Goal: Information Seeking & Learning: Check status

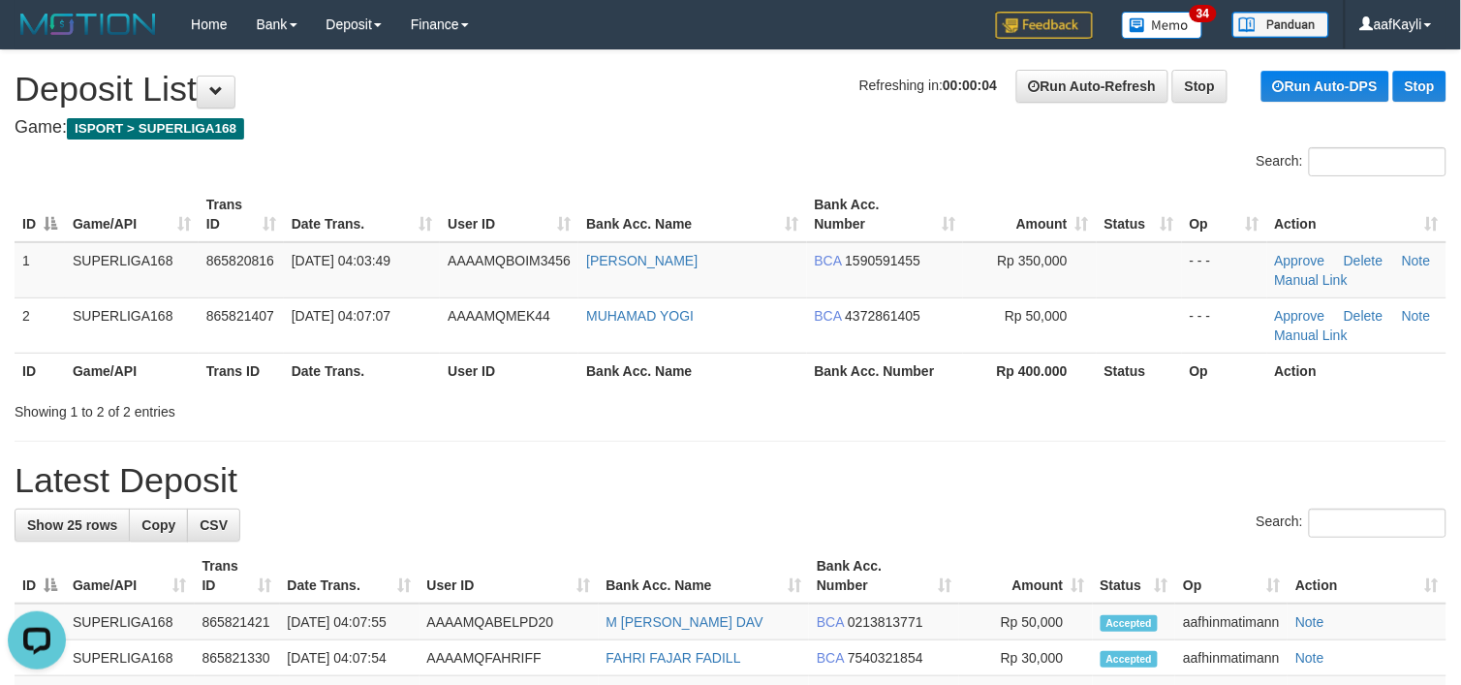
click at [1088, 441] on hr at bounding box center [731, 441] width 1432 height 1
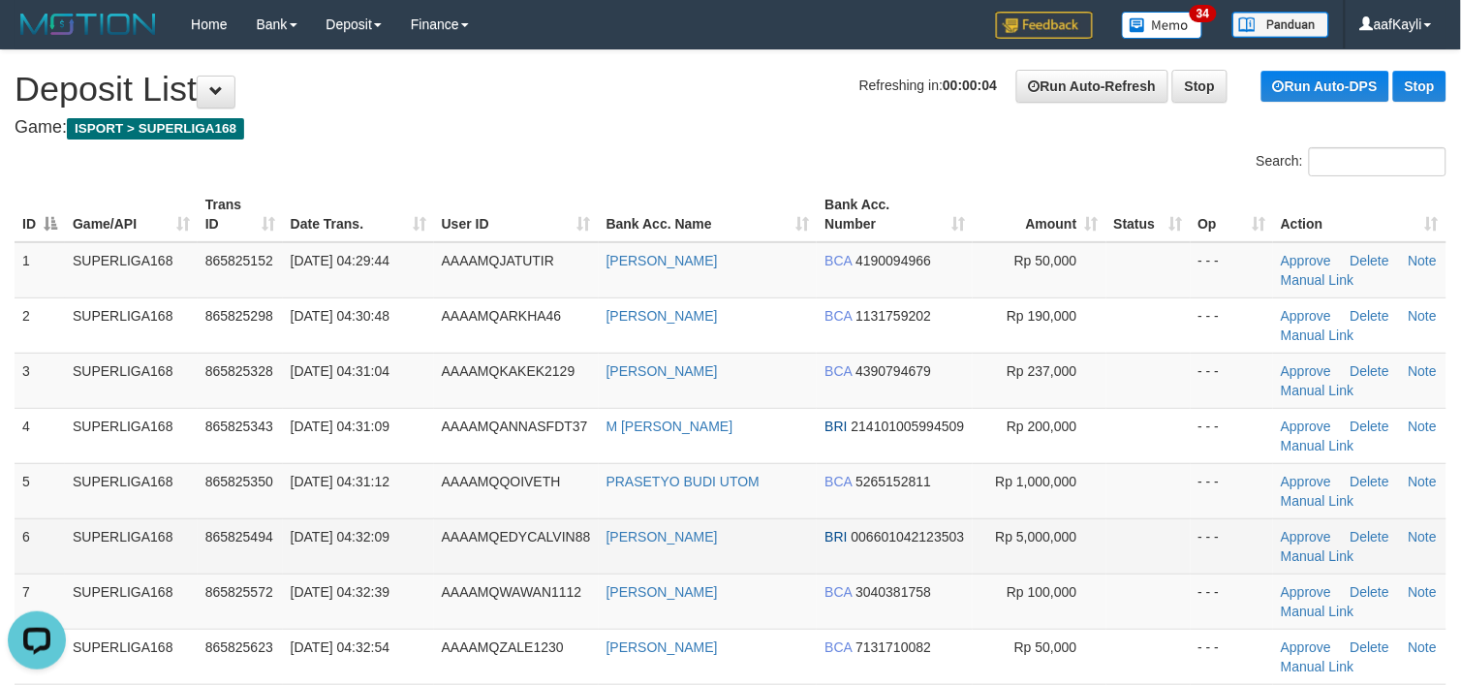
click at [1062, 518] on td "Rp 5,000,000" at bounding box center [1039, 545] width 134 height 55
click at [1088, 528] on td "Rp 5,000,000" at bounding box center [1039, 545] width 134 height 55
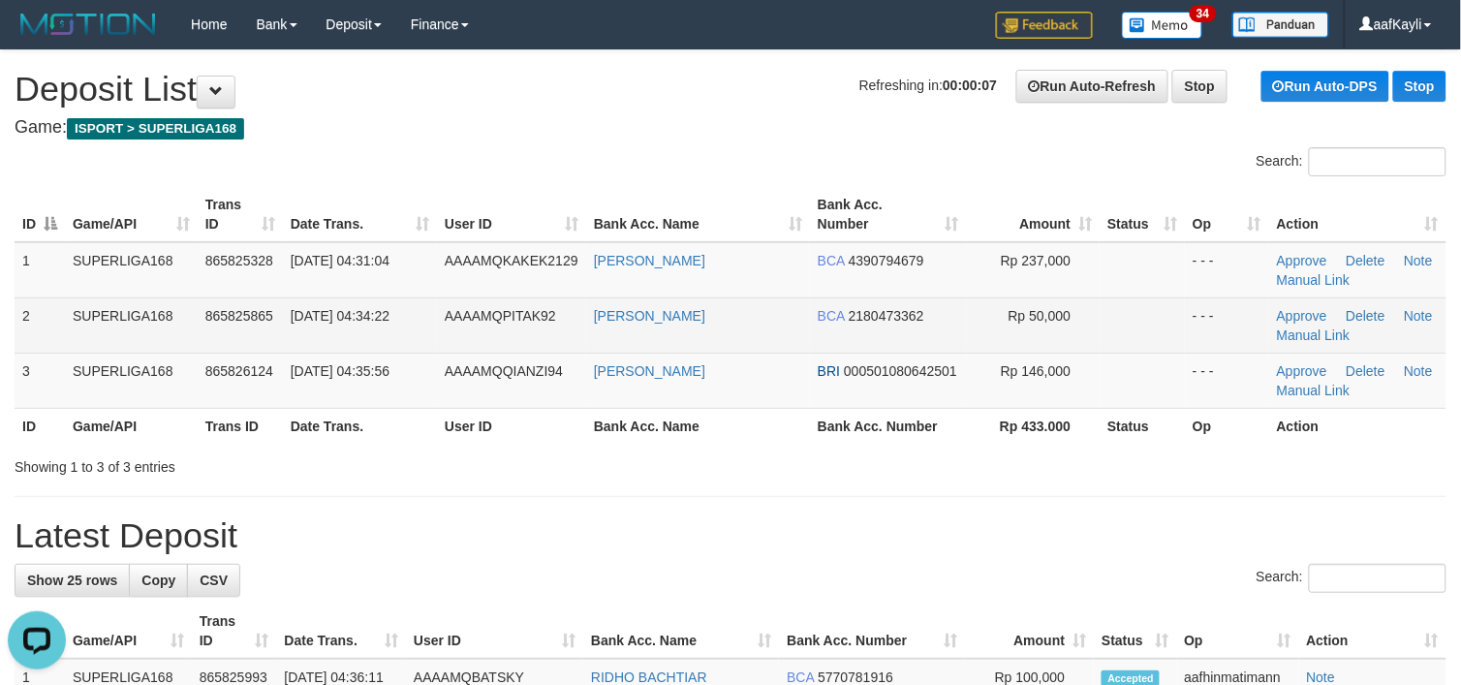
click at [1188, 347] on td "- - -" at bounding box center [1227, 324] width 84 height 55
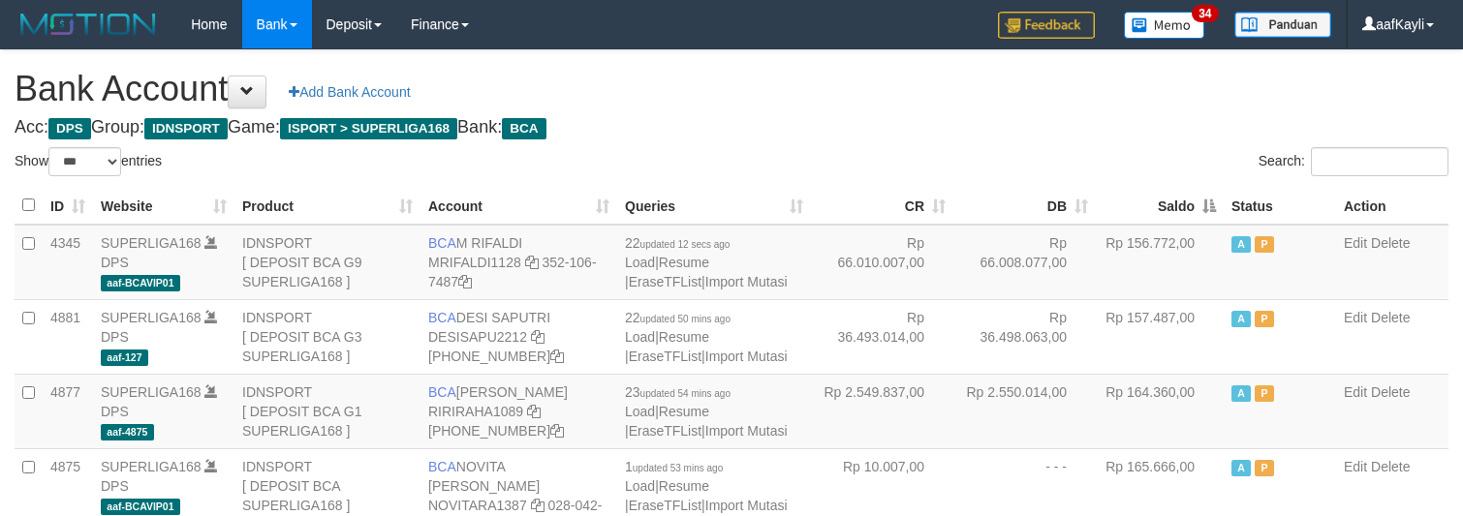
select select "***"
click at [1202, 204] on th "Saldo" at bounding box center [1160, 206] width 128 height 38
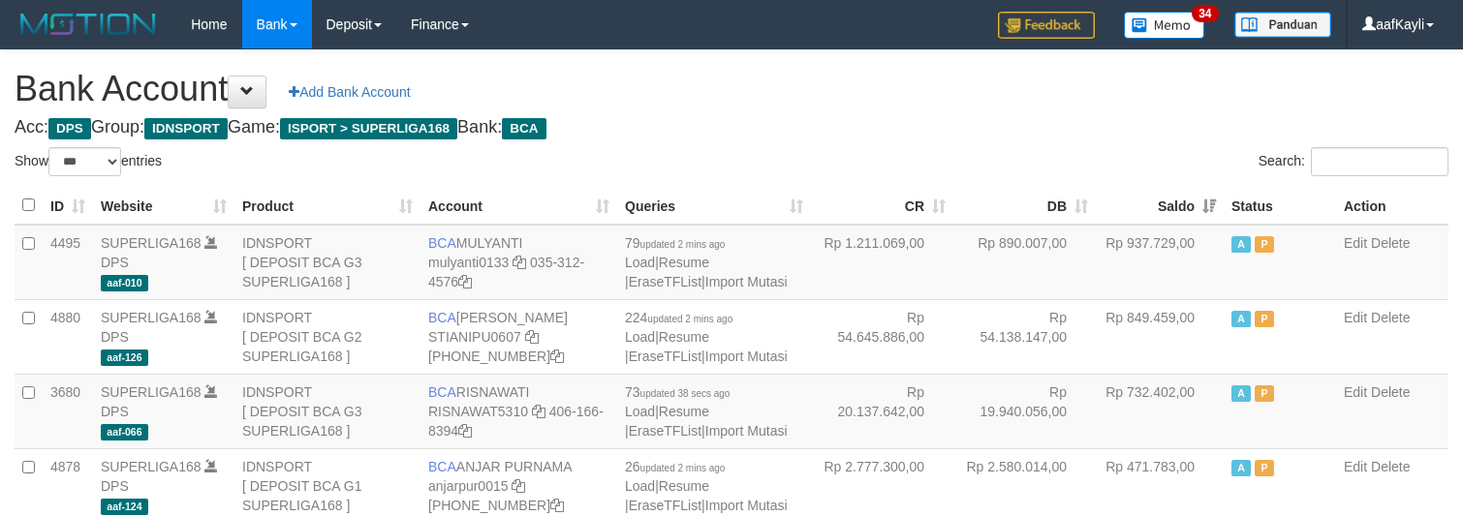
click at [899, 147] on div "Search:" at bounding box center [1097, 164] width 702 height 34
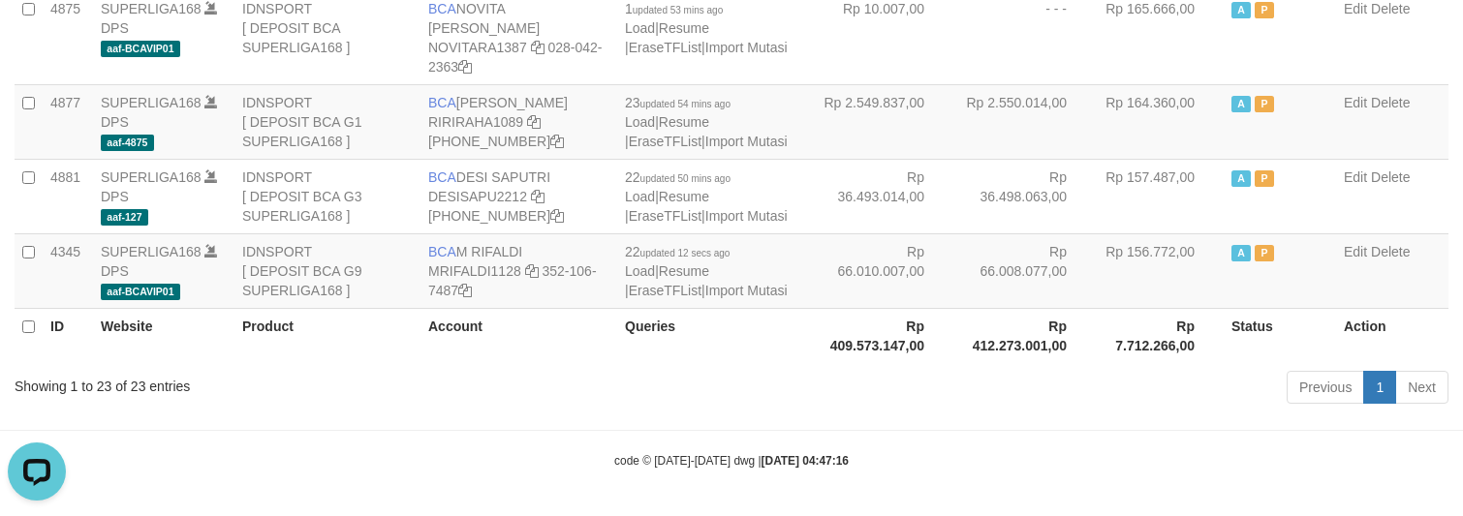
scroll to position [1696, 0]
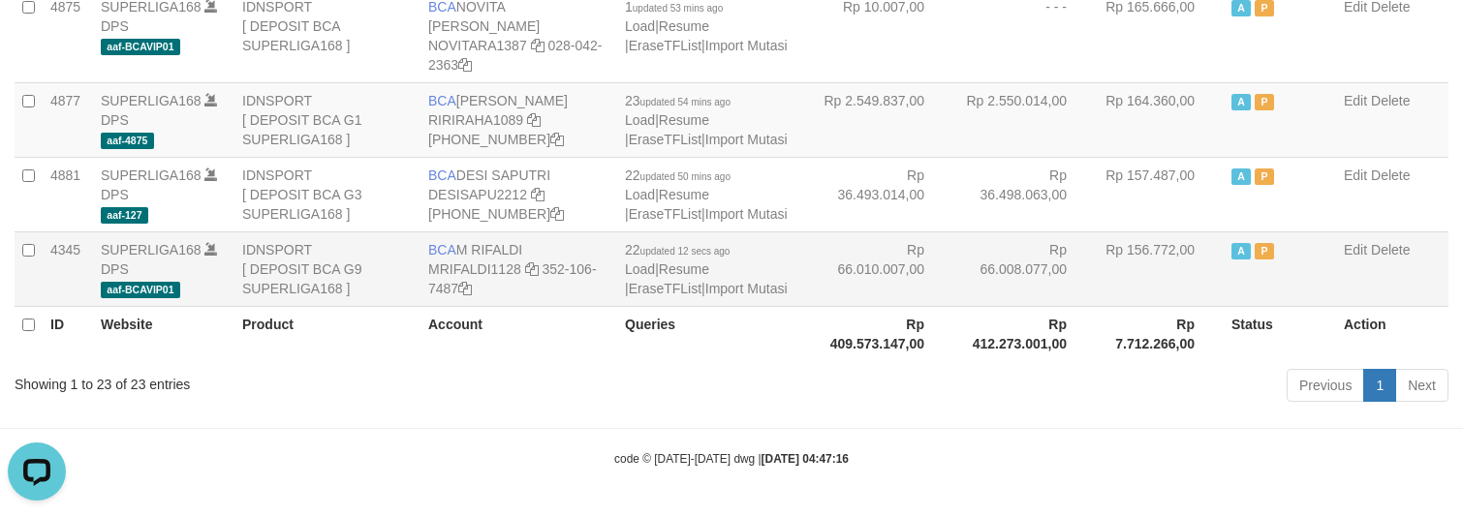
click at [1238, 231] on td "A P" at bounding box center [1279, 268] width 112 height 75
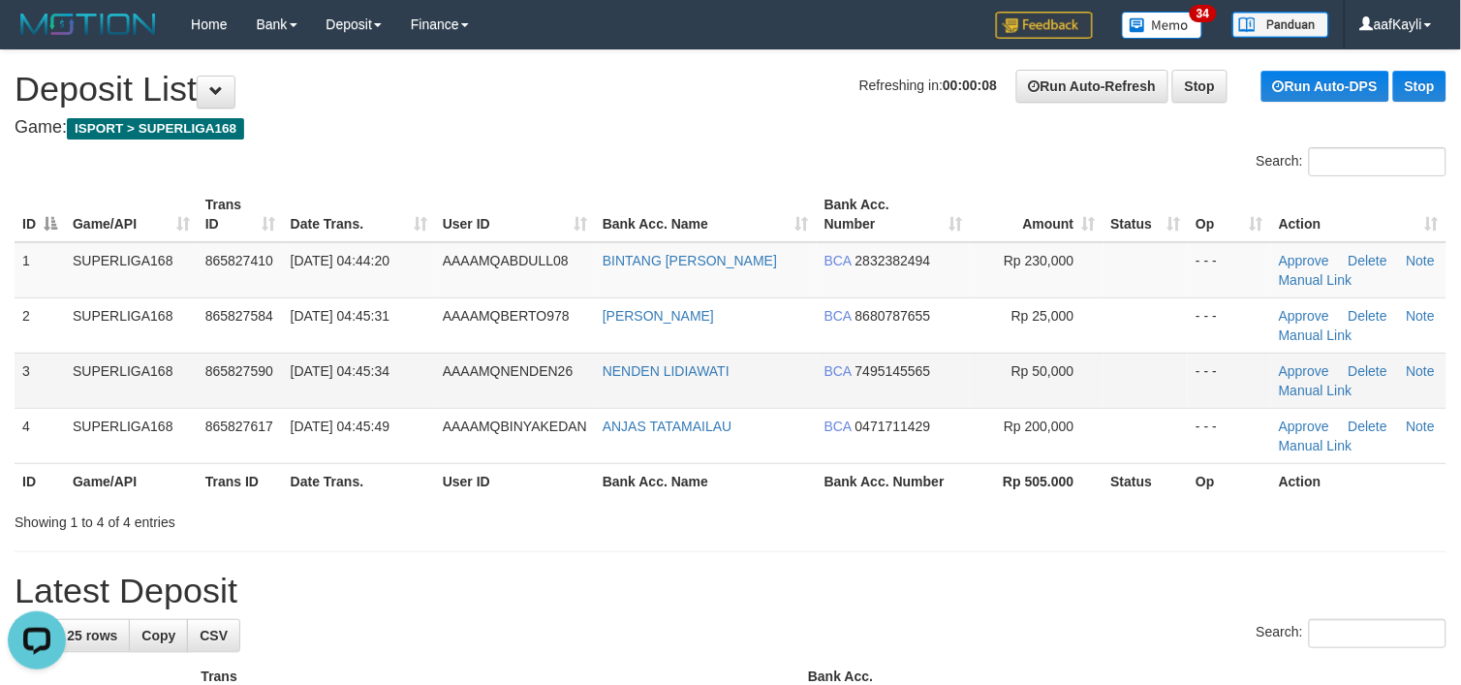
click at [1115, 384] on td at bounding box center [1145, 380] width 85 height 55
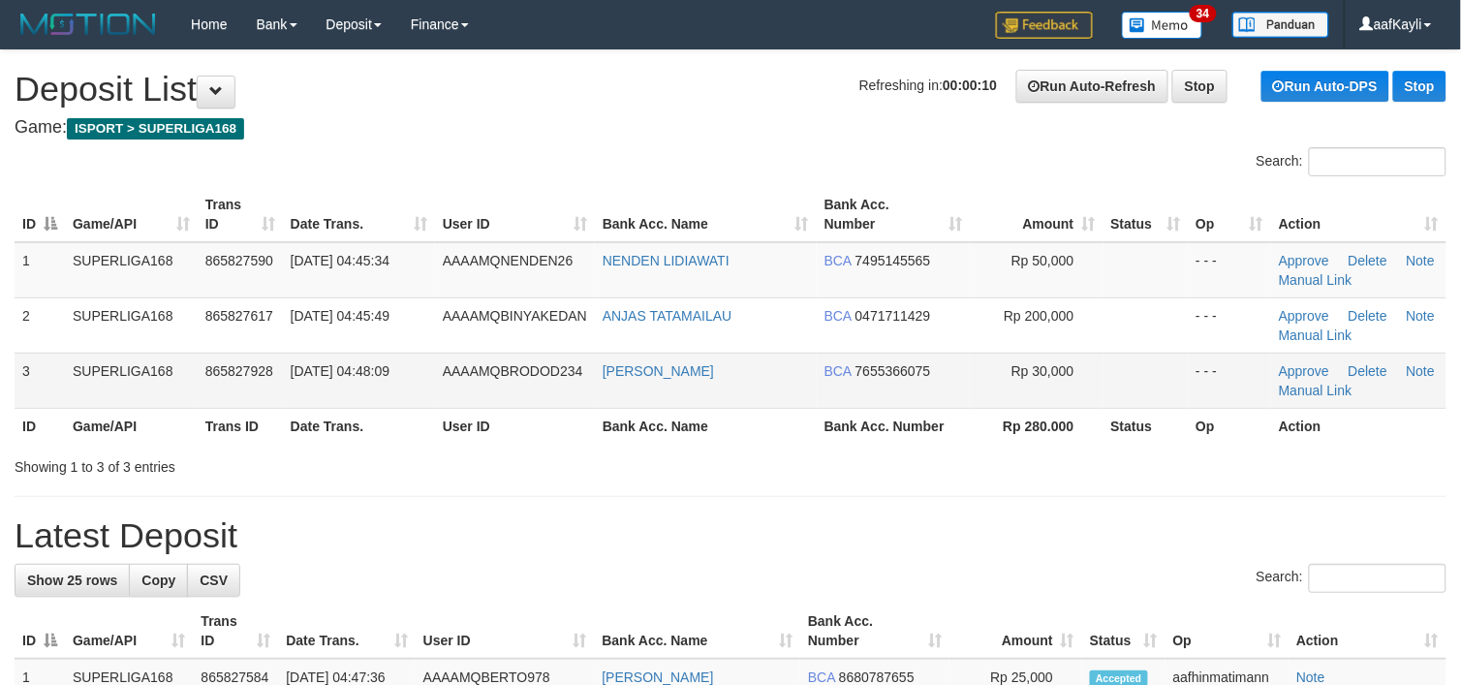
drag, startPoint x: 0, startPoint y: 0, endPoint x: 1169, endPoint y: 371, distance: 1226.6
click at [1169, 371] on td at bounding box center [1145, 380] width 85 height 55
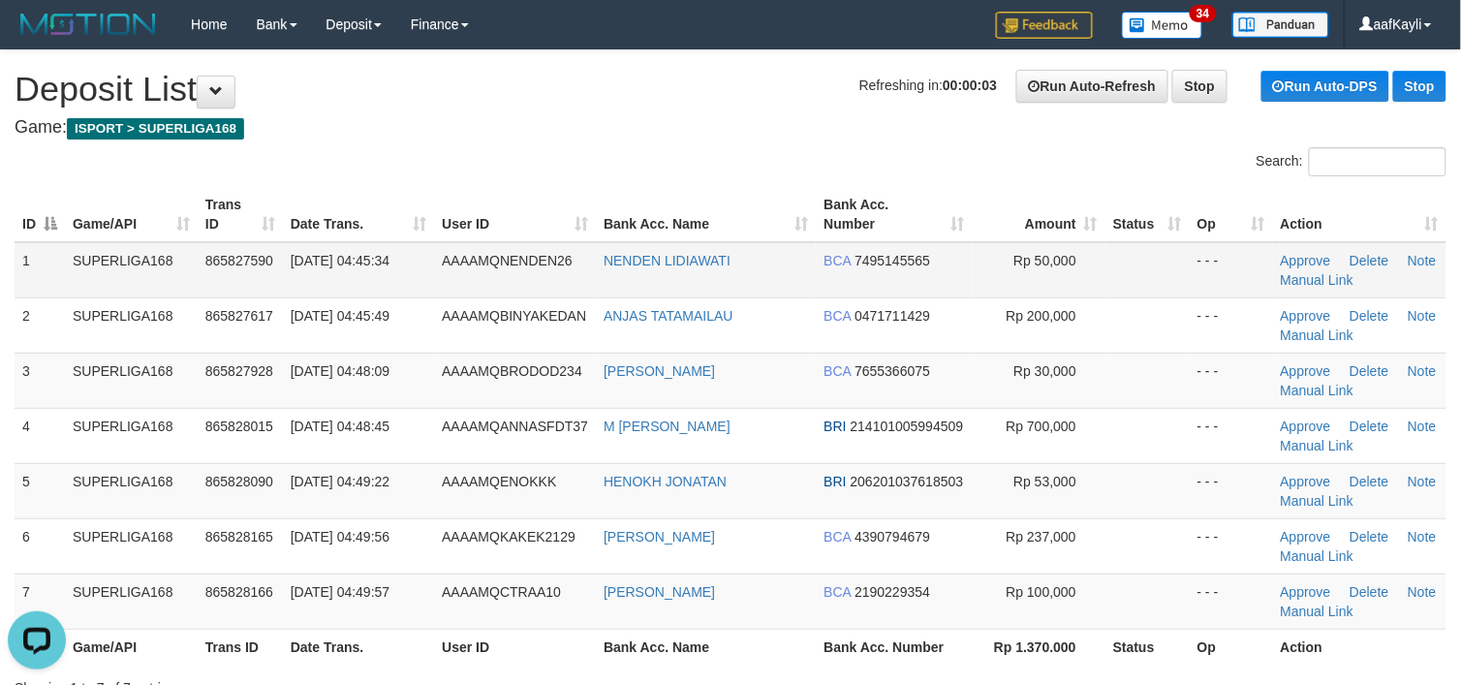
click at [1112, 272] on td at bounding box center [1147, 270] width 84 height 56
